Goal: Task Accomplishment & Management: Manage account settings

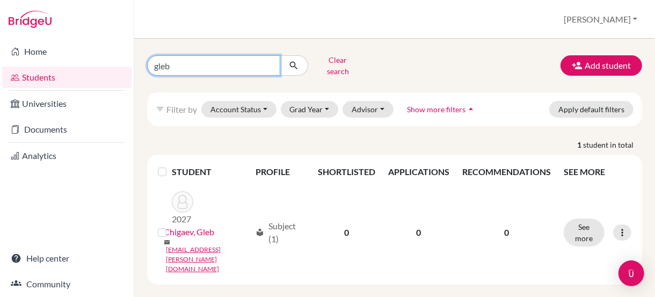
click at [268, 62] on input "gleb" at bounding box center [213, 65] width 133 height 20
type input "Leyla Kutait"
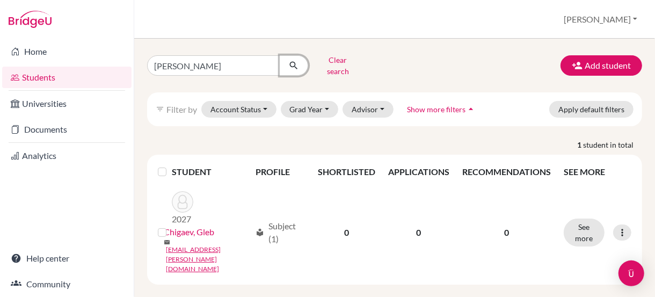
click at [290, 60] on icon "submit" at bounding box center [293, 65] width 11 height 11
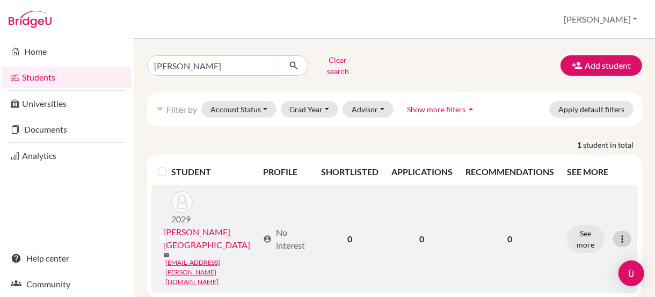
click at [623, 234] on icon at bounding box center [622, 239] width 11 height 11
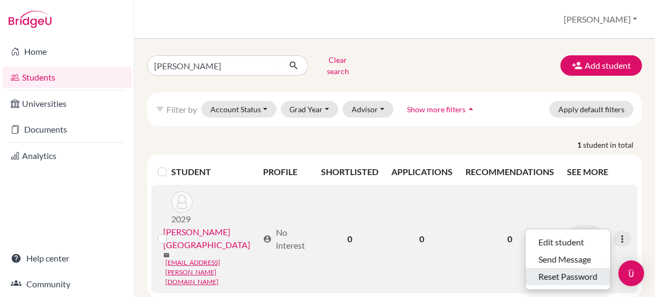
click at [547, 268] on button "Reset Password" at bounding box center [568, 276] width 85 height 17
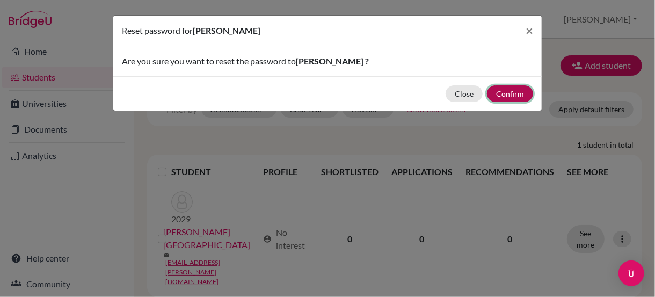
click at [510, 86] on button "Confirm" at bounding box center [510, 93] width 46 height 17
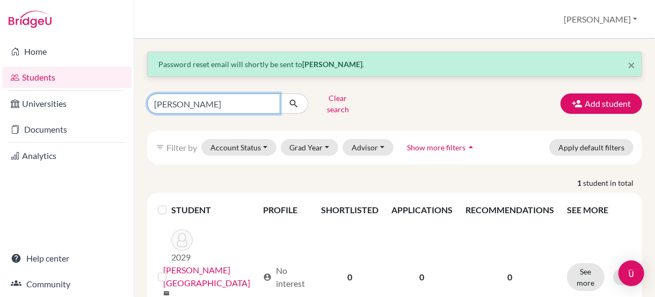
click at [269, 99] on input "Leyla Kutait" at bounding box center [213, 103] width 133 height 20
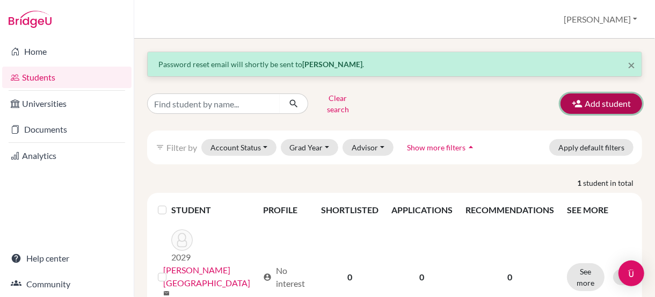
click at [609, 100] on button "Add student" at bounding box center [602, 103] width 82 height 20
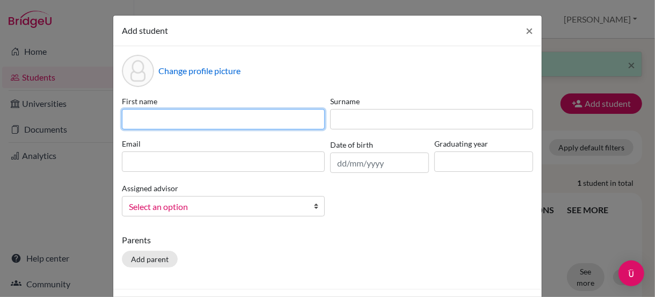
click at [158, 122] on input at bounding box center [223, 119] width 203 height 20
type input "Marcel"
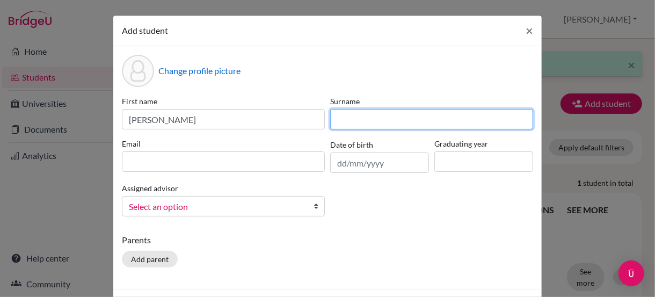
click at [356, 119] on input at bounding box center [431, 119] width 203 height 20
type input "Mroczek"
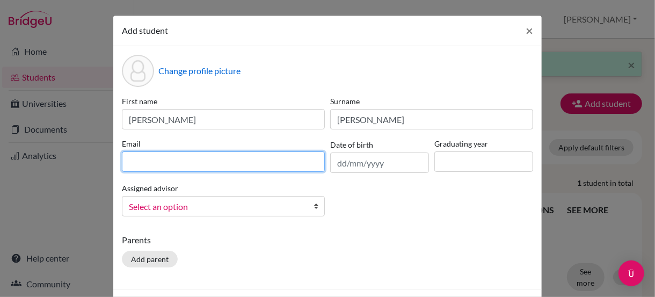
click at [264, 165] on input at bounding box center [223, 161] width 203 height 20
type input "ds003564@dwight.ae"
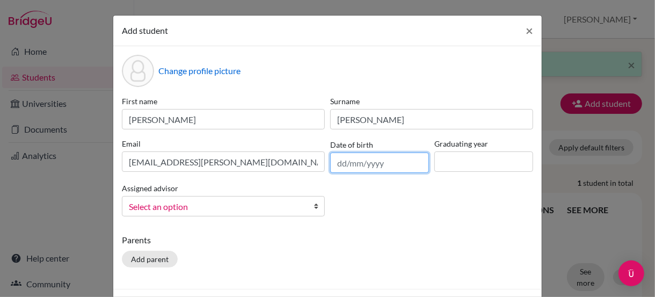
click at [333, 165] on input "text" at bounding box center [379, 162] width 99 height 20
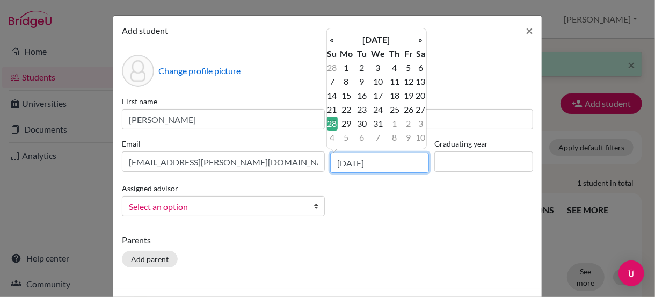
type input "28/03/2010"
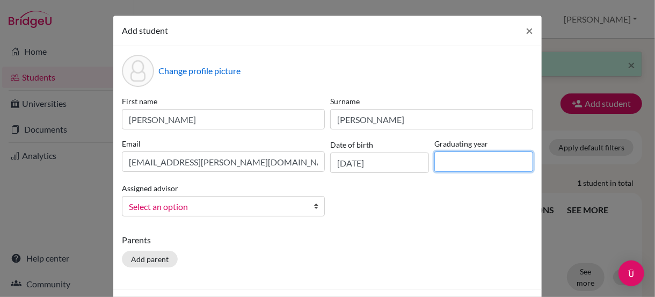
click at [456, 166] on input at bounding box center [483, 161] width 99 height 20
click at [444, 159] on input at bounding box center [483, 161] width 99 height 20
type input "2029"
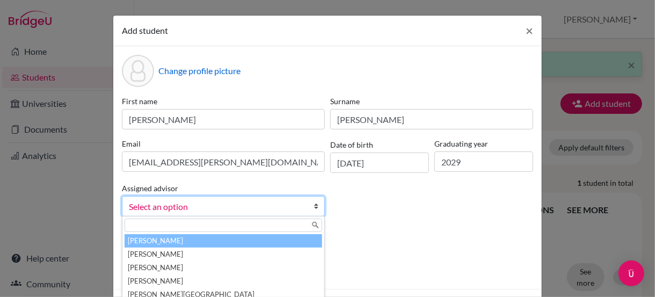
click at [282, 200] on span "Select an option" at bounding box center [216, 207] width 175 height 14
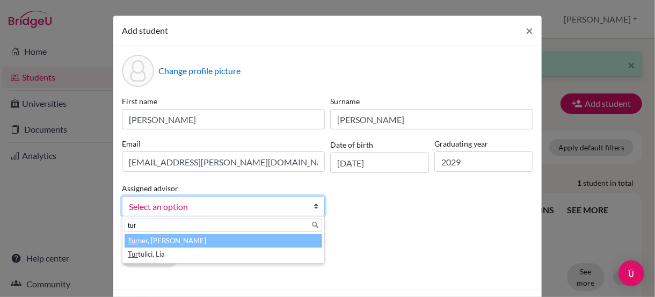
type input "tur"
click at [206, 238] on li "Tur ner, David" at bounding box center [224, 240] width 198 height 13
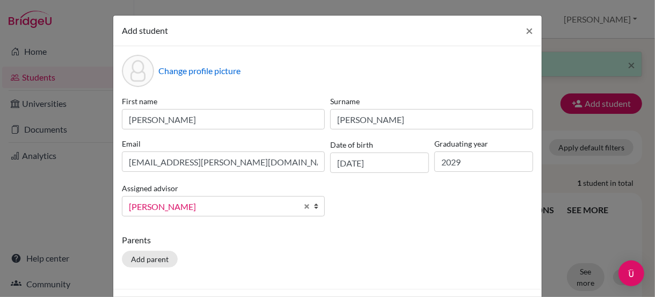
scroll to position [40, 0]
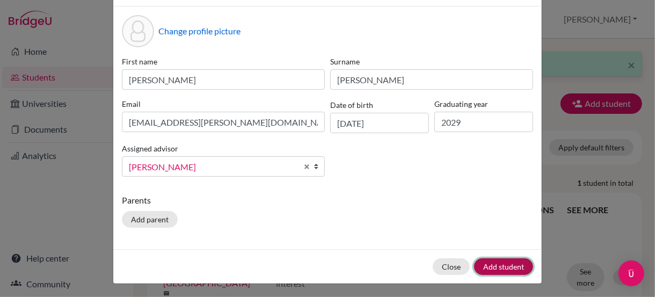
click at [496, 264] on button "Add student" at bounding box center [503, 266] width 59 height 17
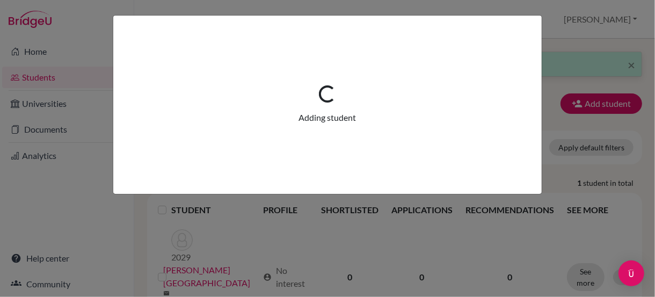
scroll to position [0, 0]
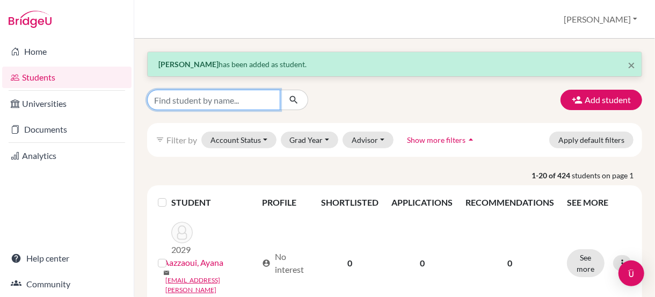
click at [170, 98] on input "Find student by name..." at bounding box center [213, 100] width 133 height 20
type input "layla"
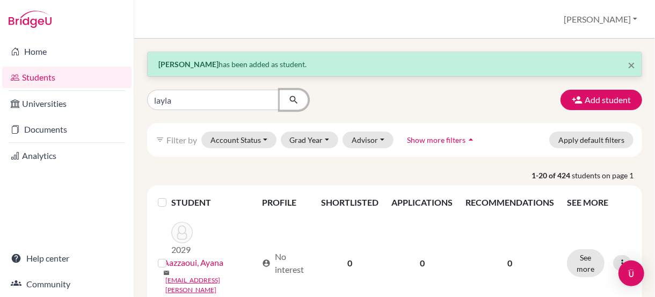
click at [293, 99] on icon "submit" at bounding box center [293, 100] width 11 height 11
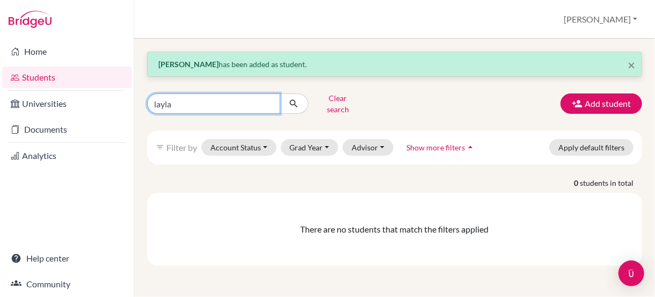
click at [157, 103] on input "layla" at bounding box center [213, 103] width 133 height 20
click at [162, 99] on input "layla" at bounding box center [213, 103] width 133 height 20
click at [197, 100] on input "leyla" at bounding box center [213, 103] width 133 height 20
type input "Leyla Kutait"
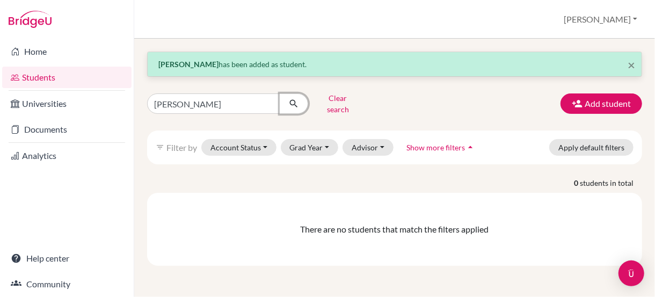
click at [286, 99] on button "submit" at bounding box center [294, 103] width 28 height 20
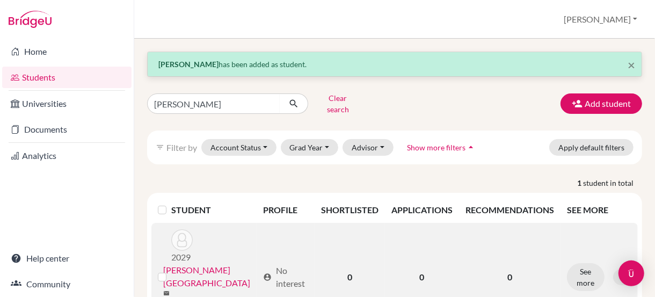
click at [192, 264] on link "Kutait, Leyla" at bounding box center [211, 277] width 96 height 26
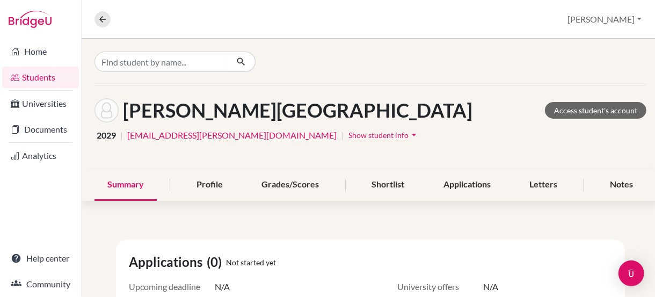
click at [348, 140] on button "Show student info arrow_drop_down" at bounding box center [384, 135] width 72 height 17
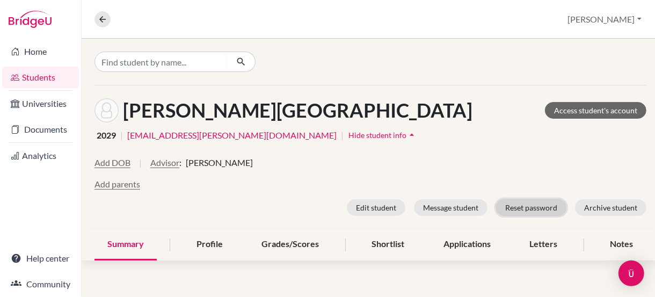
click at [525, 207] on button "Reset password" at bounding box center [531, 207] width 70 height 17
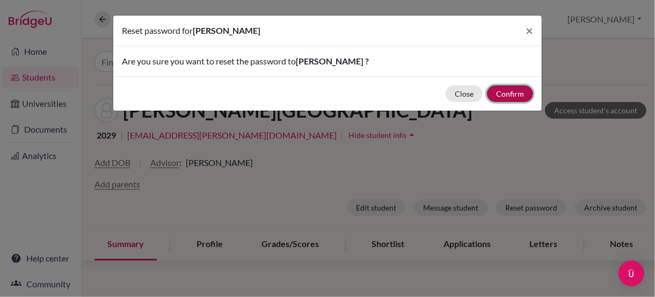
click at [508, 91] on button "Confirm" at bounding box center [510, 93] width 46 height 17
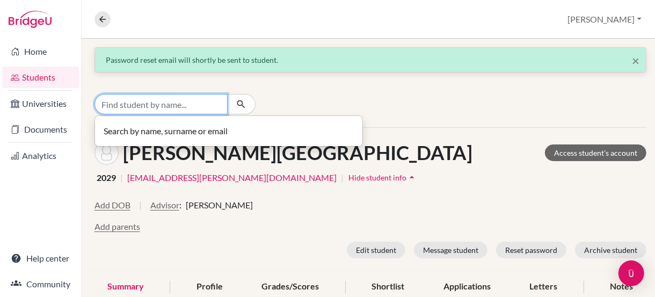
click at [206, 104] on input "Find student by name..." at bounding box center [161, 104] width 133 height 20
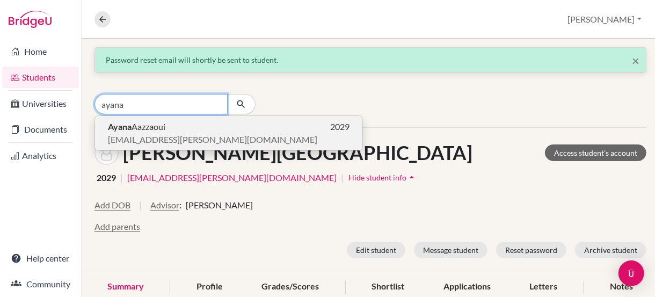
type input "ayana"
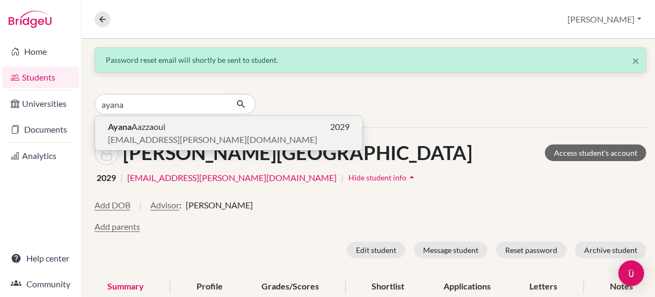
click at [193, 133] on p "ds001792@dwight.ae" at bounding box center [229, 139] width 242 height 13
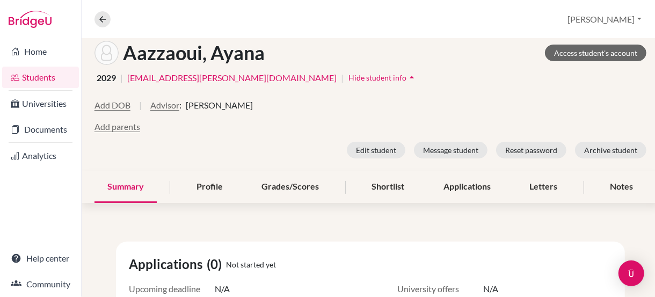
scroll to position [99, 0]
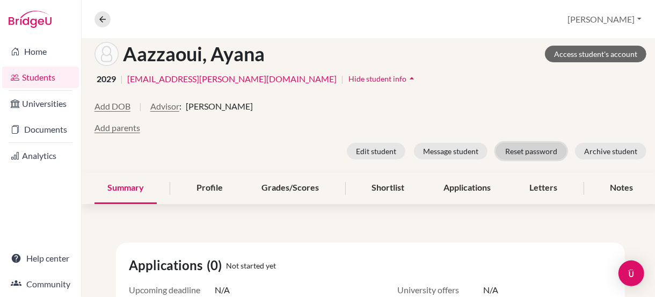
click at [536, 150] on button "Reset password" at bounding box center [531, 151] width 70 height 17
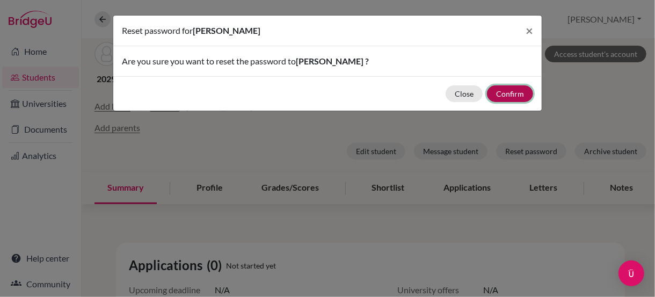
click at [507, 94] on button "Confirm" at bounding box center [510, 93] width 46 height 17
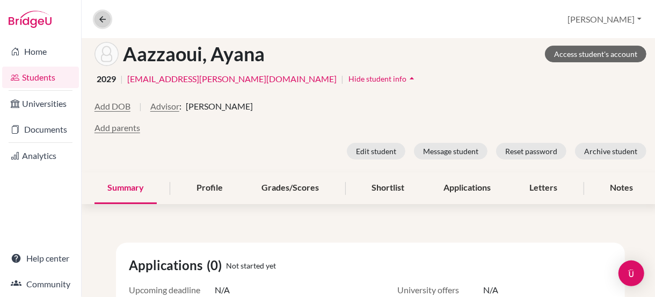
click at [99, 19] on icon at bounding box center [103, 19] width 10 height 10
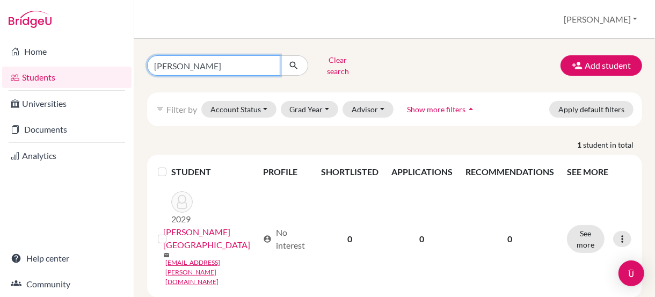
click at [269, 62] on input "Leyla Kutait" at bounding box center [213, 65] width 133 height 20
type input "kira galinich"
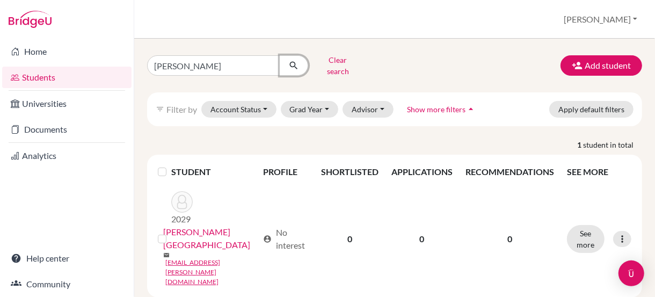
click at [292, 61] on icon "submit" at bounding box center [293, 65] width 11 height 11
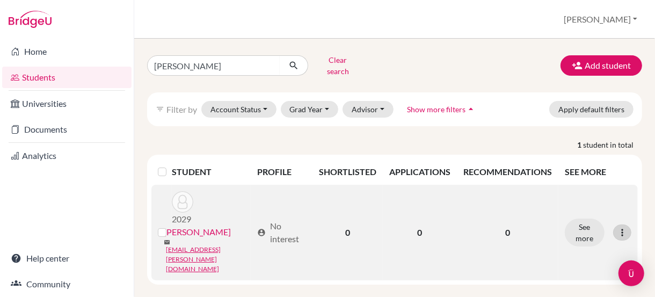
click at [625, 227] on icon at bounding box center [622, 232] width 11 height 11
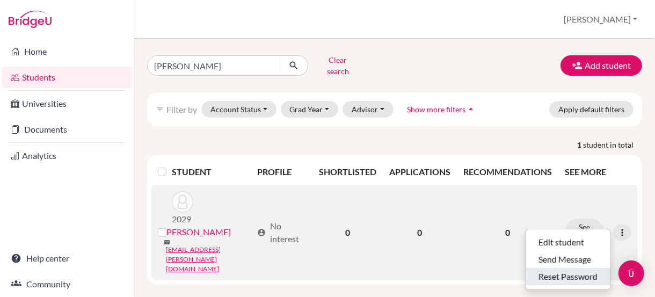
click at [562, 268] on button "Reset Password" at bounding box center [568, 276] width 85 height 17
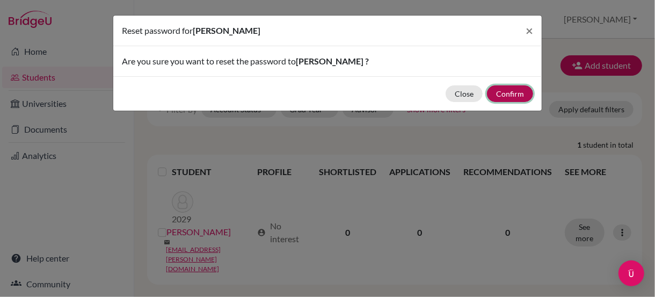
click at [503, 90] on button "Confirm" at bounding box center [510, 93] width 46 height 17
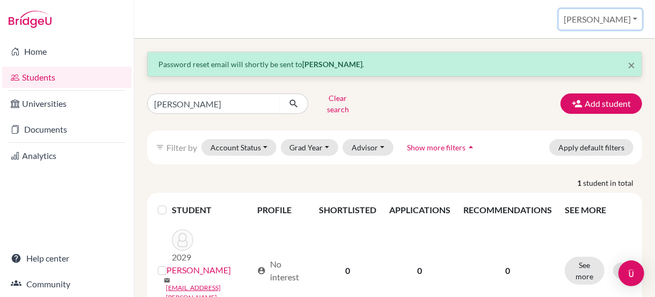
click at [624, 19] on button "David" at bounding box center [600, 19] width 83 height 20
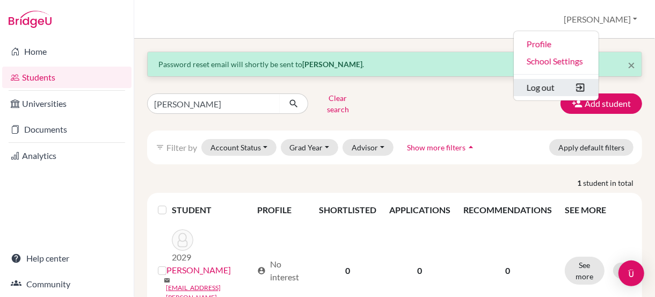
click at [591, 90] on button "Log out" at bounding box center [556, 87] width 85 height 17
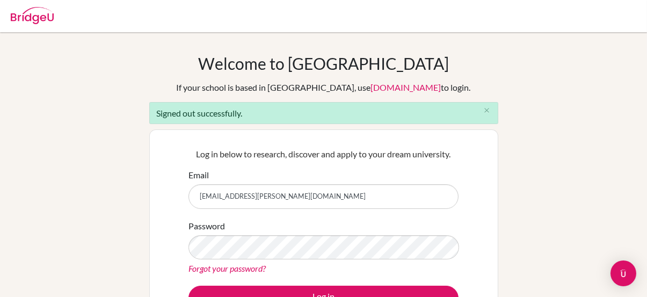
click at [264, 193] on input "[EMAIL_ADDRESS][PERSON_NAME][DOMAIN_NAME]" at bounding box center [323, 196] width 270 height 25
type input "[EMAIL_ADDRESS][DOMAIN_NAME]"
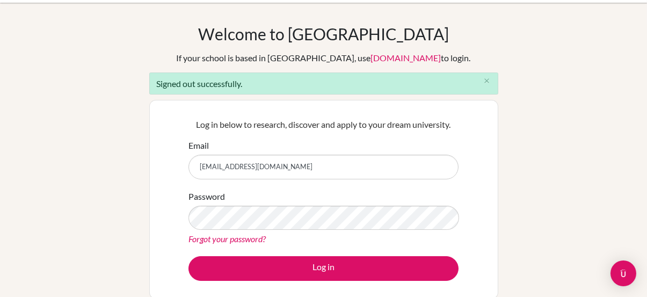
scroll to position [38, 0]
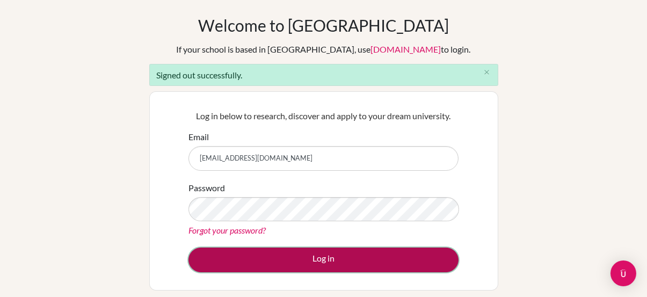
click at [314, 257] on button "Log in" at bounding box center [323, 260] width 270 height 25
